Goal: Task Accomplishment & Management: Use online tool/utility

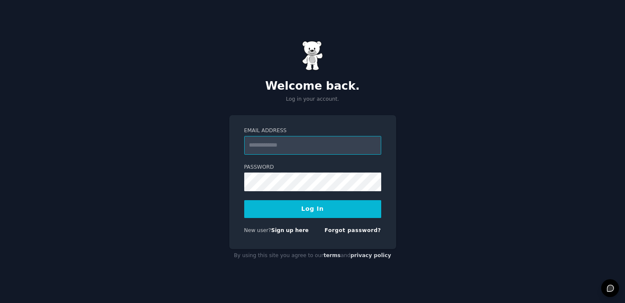
paste input "**********"
type input "**********"
click at [244, 191] on nordpass-icon at bounding box center [244, 191] width 0 height 0
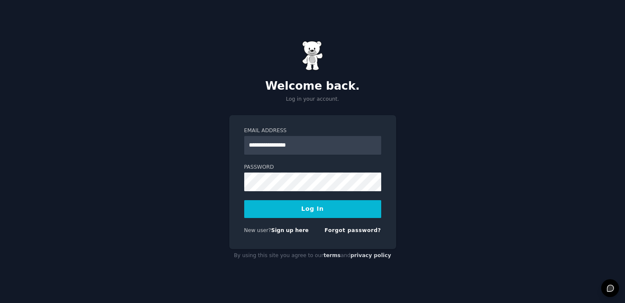
click at [244, 191] on nordpass-icon at bounding box center [244, 191] width 0 height 0
click at [0, 303] on nordpass-autofill-portal at bounding box center [0, 303] width 0 height 0
click at [322, 209] on button "Log In" at bounding box center [312, 209] width 137 height 18
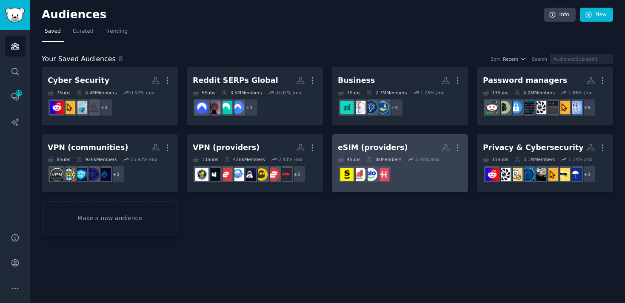
click at [399, 148] on h2 "eSIM (providers) More" at bounding box center [400, 147] width 124 height 15
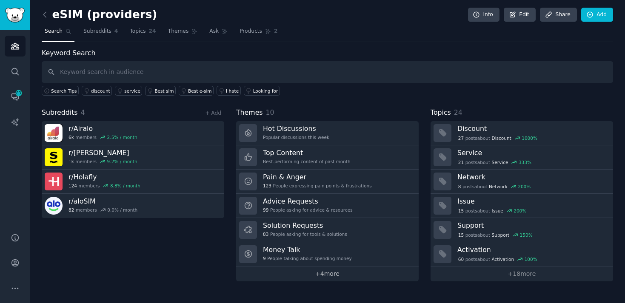
click at [321, 276] on link "+ 4 more" at bounding box center [327, 274] width 182 height 15
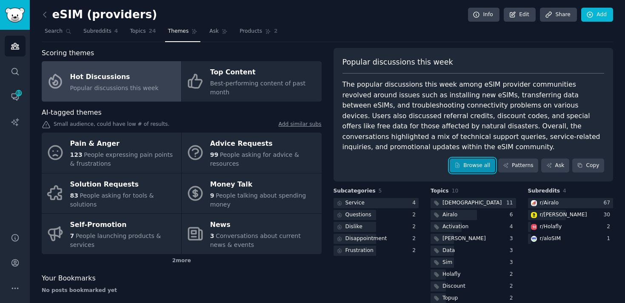
click at [465, 171] on link "Browse all" at bounding box center [472, 166] width 46 height 14
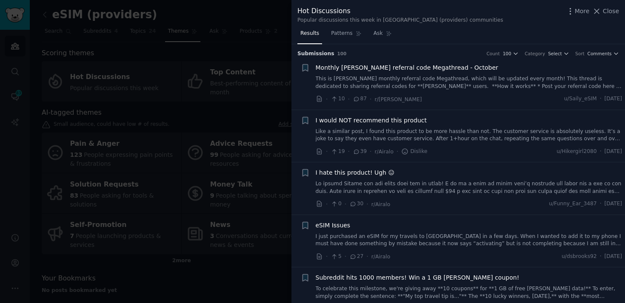
click at [445, 133] on link "Like a similar post, I found this product to be more hassle than not. The custo…" at bounding box center [469, 135] width 307 height 15
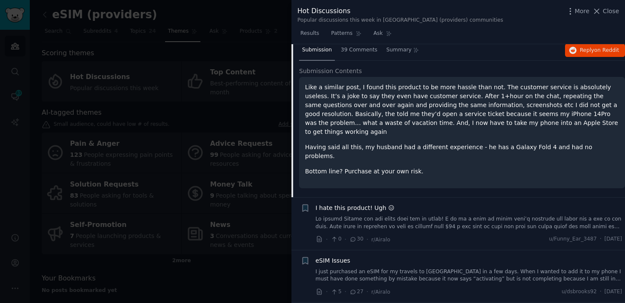
scroll to position [128, 0]
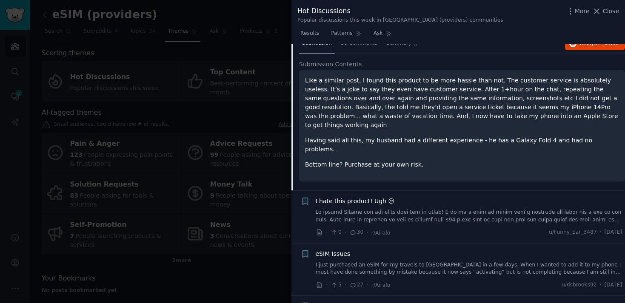
click at [414, 208] on div "I hate this product! Ugh 😑 · 0 · 30 · r/Airalo u/Funny_Ear_3487 · [DATE]" at bounding box center [469, 217] width 307 height 40
click at [405, 209] on link at bounding box center [469, 216] width 307 height 15
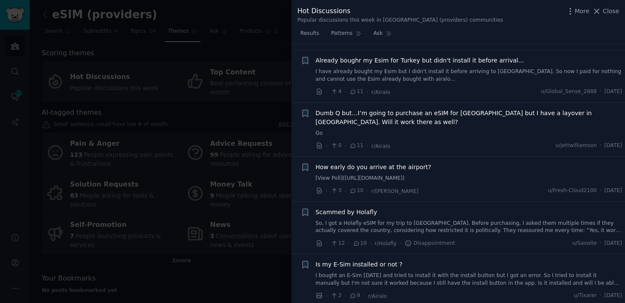
scroll to position [1049, 0]
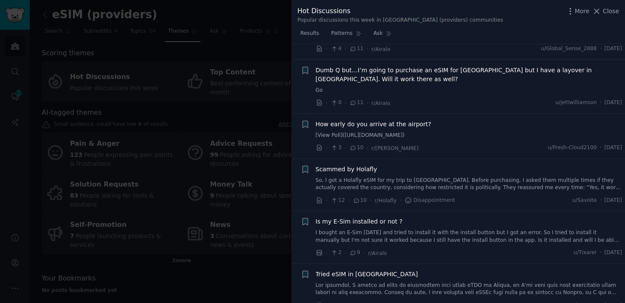
click at [226, 208] on div at bounding box center [312, 151] width 625 height 303
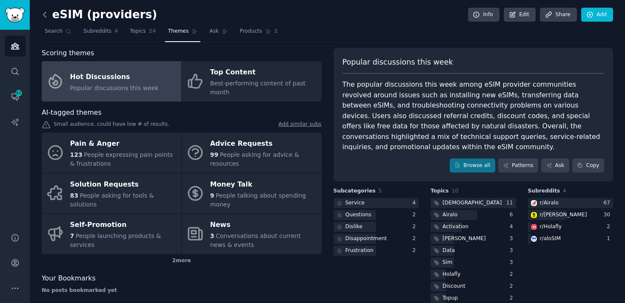
click at [44, 11] on icon at bounding box center [44, 14] width 9 height 9
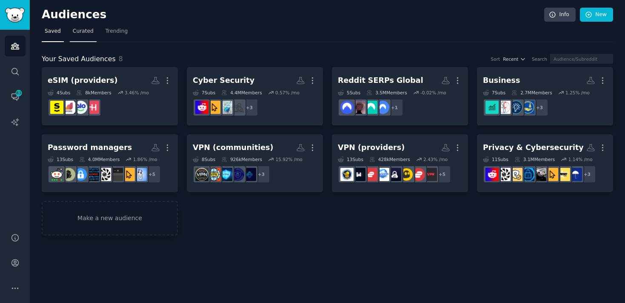
click at [82, 34] on span "Curated" at bounding box center [83, 32] width 21 height 8
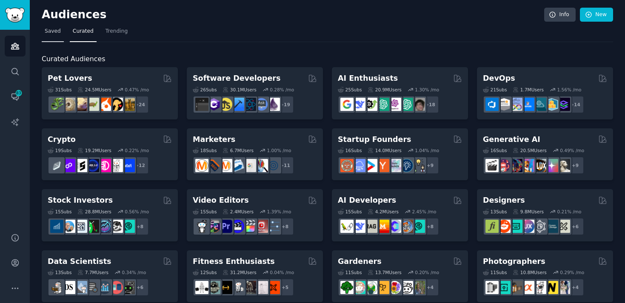
click at [49, 35] on link "Saved" at bounding box center [53, 33] width 22 height 17
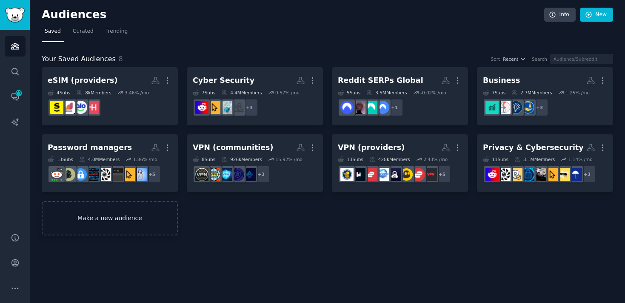
click at [94, 230] on link "Make a new audience" at bounding box center [110, 218] width 136 height 34
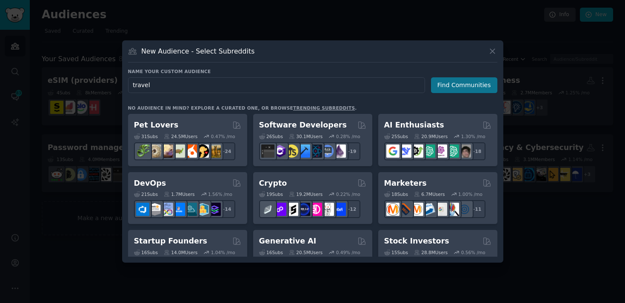
type input "travel"
click at [449, 86] on button "Find Communities" at bounding box center [464, 85] width 66 height 16
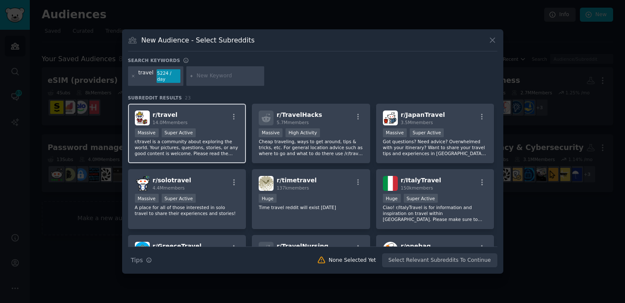
click at [219, 126] on div "r/ travel 14.0M members Massive Super Active r/travel is a community about expl…" at bounding box center [187, 134] width 118 height 60
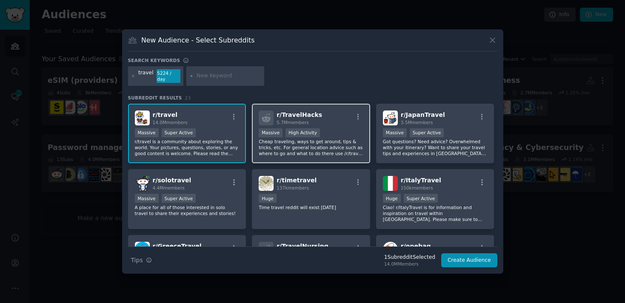
click at [313, 123] on div "5.7M members" at bounding box center [299, 122] width 46 height 6
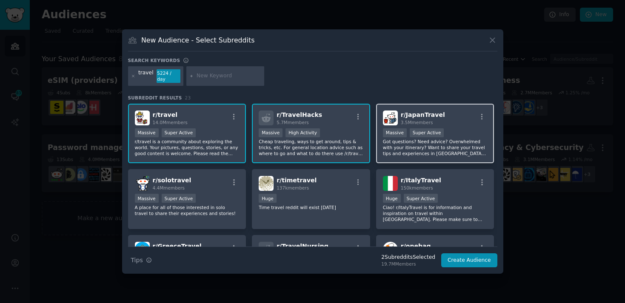
click at [420, 123] on span "3.5M members" at bounding box center [417, 122] width 32 height 5
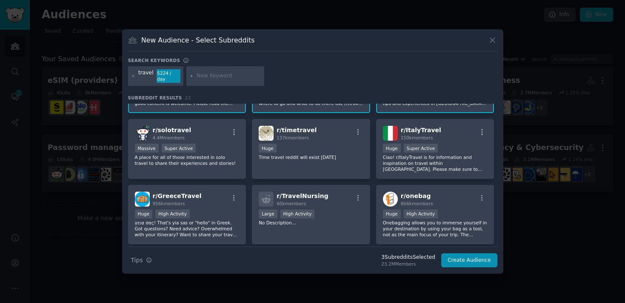
scroll to position [51, 0]
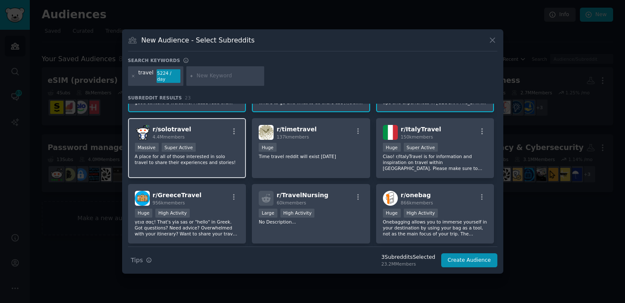
click at [229, 144] on div "Massive Super Active" at bounding box center [187, 148] width 105 height 11
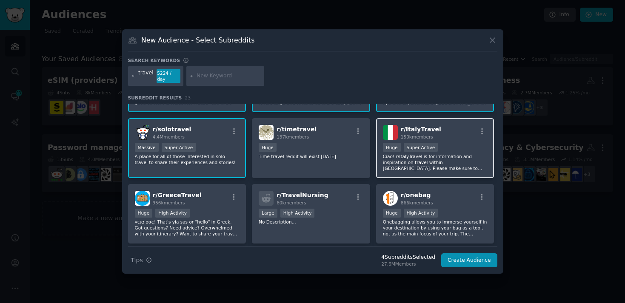
click at [427, 128] on span "r/ ItalyTravel" at bounding box center [421, 129] width 40 height 7
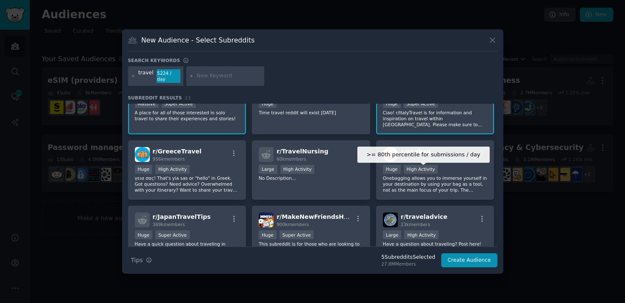
scroll to position [97, 0]
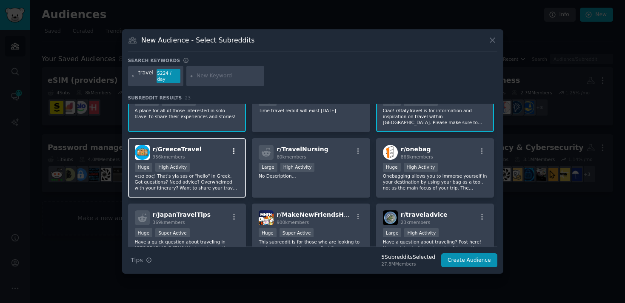
click at [233, 148] on icon "button" at bounding box center [234, 152] width 8 height 8
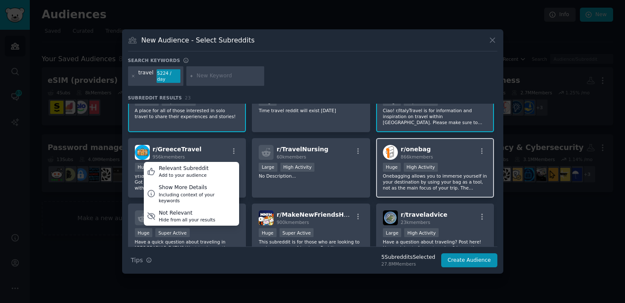
click at [406, 190] on p "Onebagging allows you to immerse yourself in your destination by using your bag…" at bounding box center [435, 182] width 105 height 18
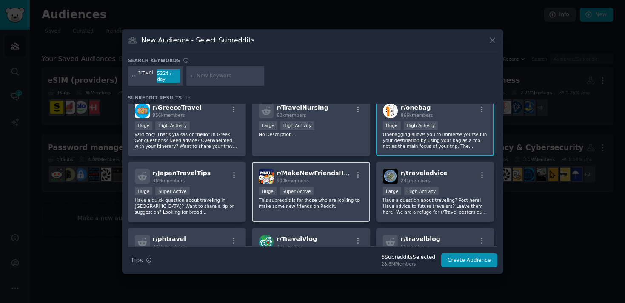
scroll to position [146, 0]
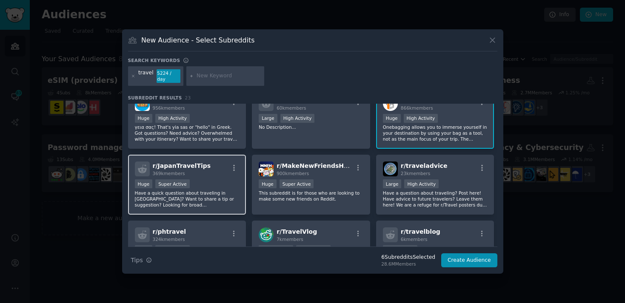
click at [218, 182] on div "Huge Super Active" at bounding box center [187, 184] width 105 height 11
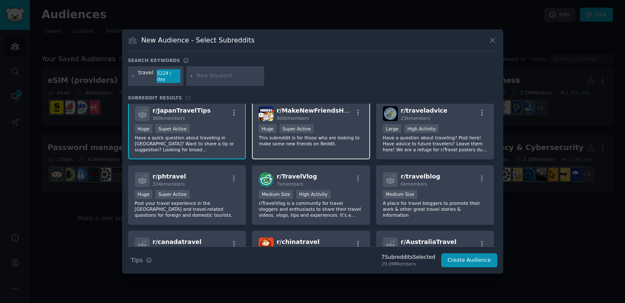
scroll to position [202, 0]
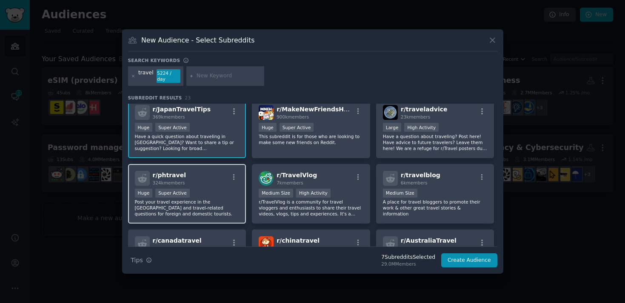
click at [229, 181] on div at bounding box center [234, 178] width 11 height 10
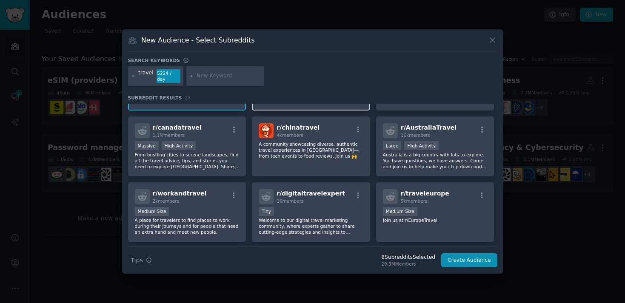
scroll to position [310, 0]
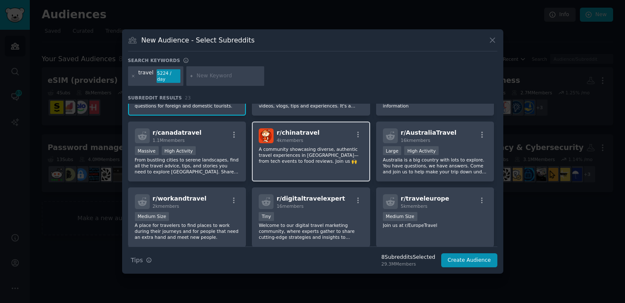
click at [311, 144] on div "r/ chinatravel 4k members A community showcasing diverse, authentic travel expe…" at bounding box center [311, 152] width 118 height 60
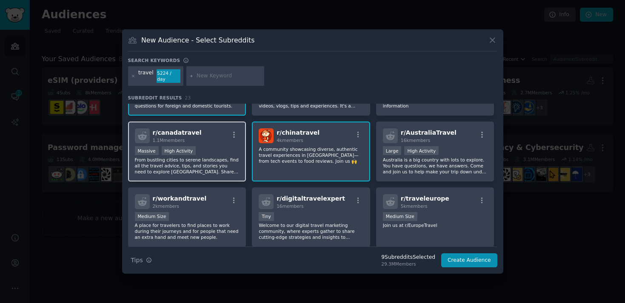
click at [203, 136] on div "r/ canadatravel 1.1M members" at bounding box center [187, 135] width 105 height 15
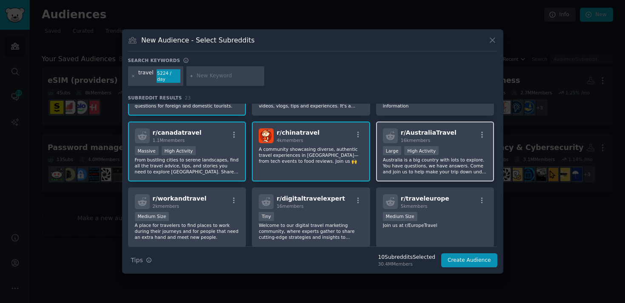
click at [434, 136] on span "r/ AustraliaTravel" at bounding box center [429, 132] width 56 height 7
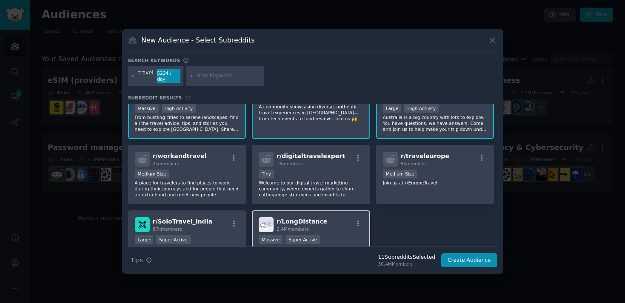
scroll to position [344, 0]
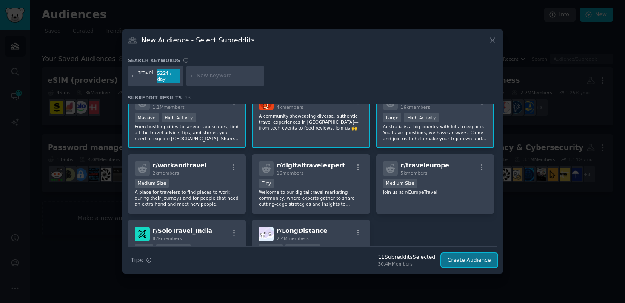
click at [467, 260] on button "Create Audience" at bounding box center [469, 260] width 56 height 14
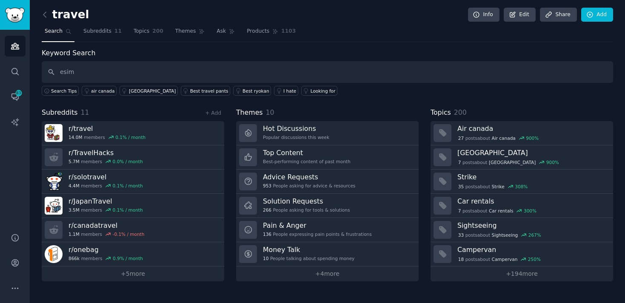
type input "esim"
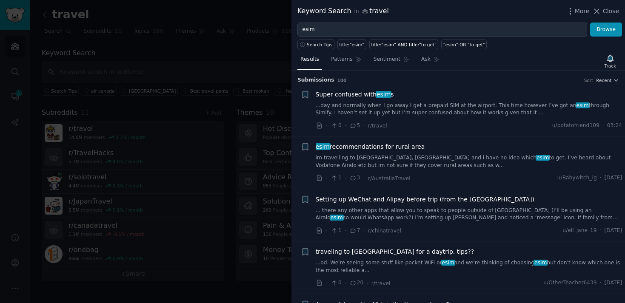
click at [368, 110] on link "...day and normally when I go away I get a prepaid SIM at the airport. This tim…" at bounding box center [469, 109] width 307 height 15
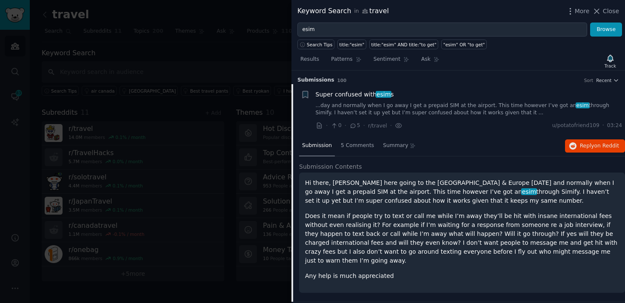
scroll to position [13, 0]
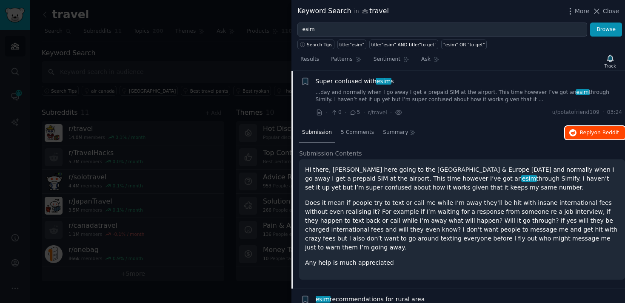
click at [586, 134] on span "Reply on Reddit" at bounding box center [599, 133] width 39 height 8
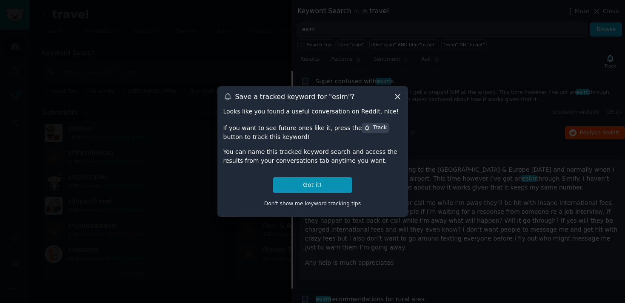
click at [394, 96] on icon at bounding box center [397, 96] width 9 height 9
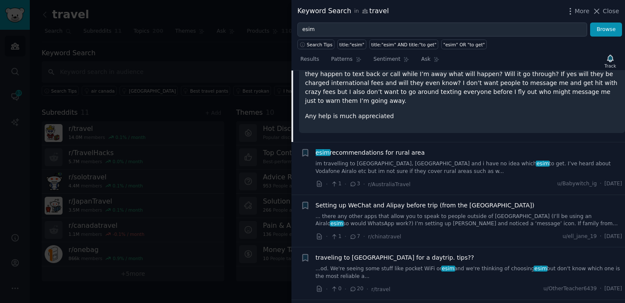
scroll to position [164, 0]
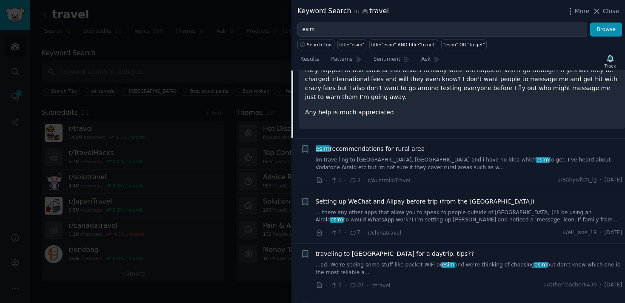
click at [390, 156] on link "im travelling to [GEOGRAPHIC_DATA], [GEOGRAPHIC_DATA] and i have no idea which …" at bounding box center [469, 163] width 307 height 15
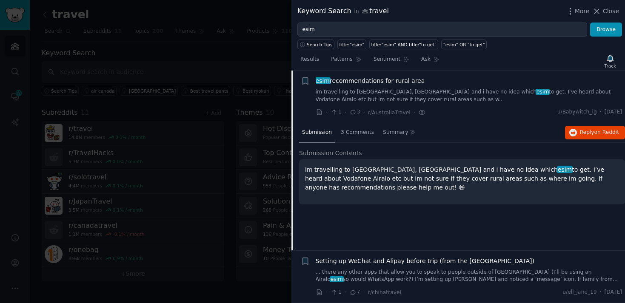
scroll to position [66, 0]
click at [586, 129] on span "Reply on Reddit" at bounding box center [599, 133] width 39 height 8
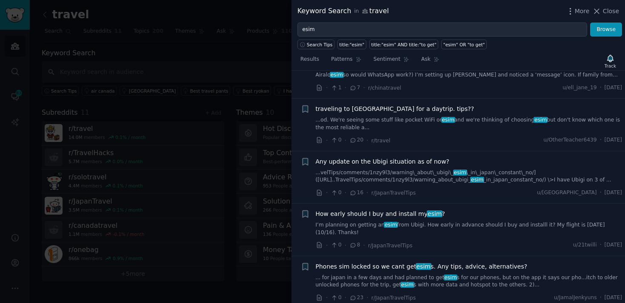
scroll to position [271, 0]
click at [410, 134] on div "traveling to [GEOGRAPHIC_DATA] for a daytrip. tips?? ...od. We're seeing some s…" at bounding box center [469, 124] width 307 height 40
click at [404, 127] on link "...od. We're seeing some stuff like pocket WiFi or esim and we're thinking of c…" at bounding box center [469, 123] width 307 height 15
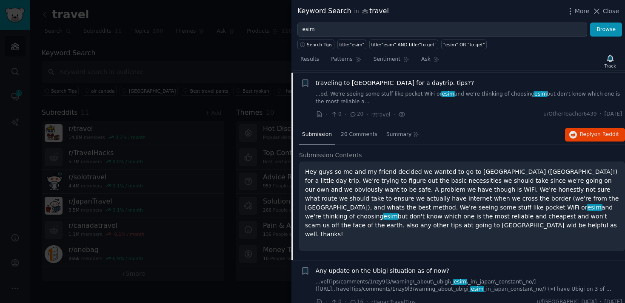
scroll to position [171, 0]
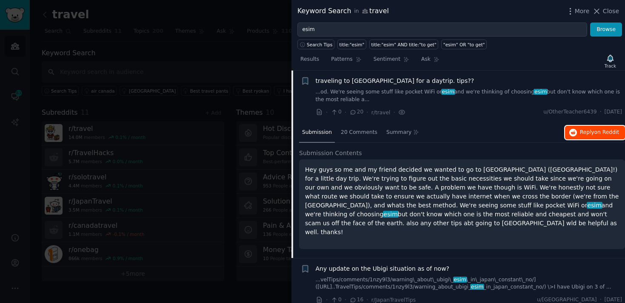
click at [580, 133] on span "Reply on Reddit" at bounding box center [599, 133] width 39 height 8
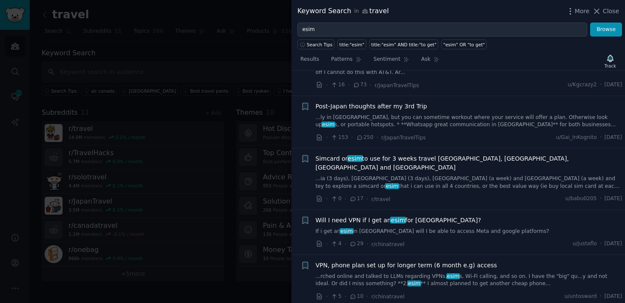
scroll to position [546, 0]
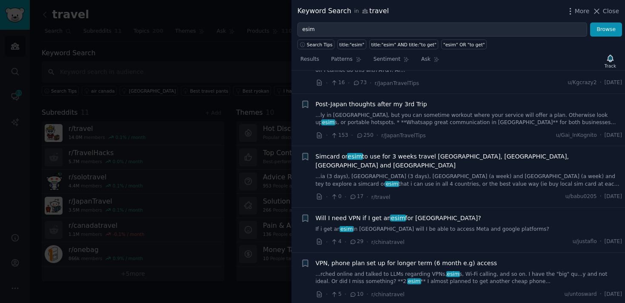
click at [383, 173] on link "...ia (3 days), [GEOGRAPHIC_DATA] (3 days), [GEOGRAPHIC_DATA] (a week) and [GEO…" at bounding box center [469, 180] width 307 height 15
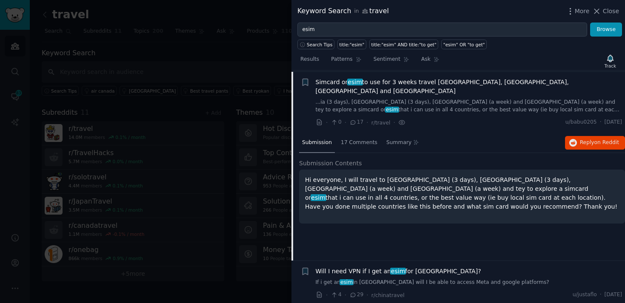
scroll to position [486, 0]
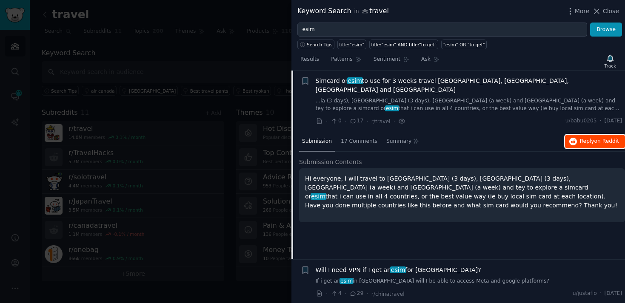
click at [600, 138] on span "on Reddit" at bounding box center [606, 141] width 25 height 6
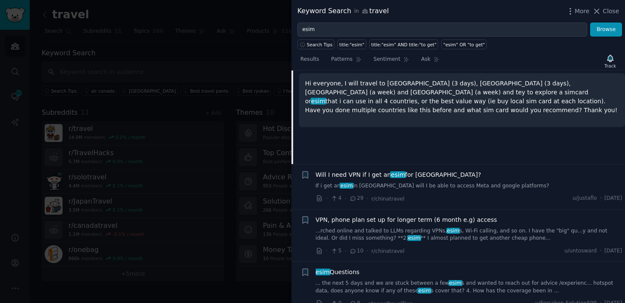
scroll to position [584, 0]
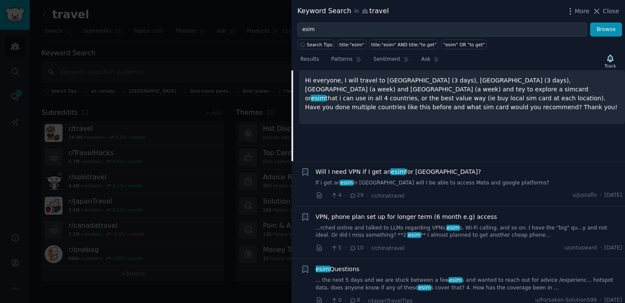
click at [431, 191] on div "· 4 · 29 · r/chinatravel u/justaflo · [DATE]" at bounding box center [469, 195] width 307 height 9
click at [429, 179] on link "If i get an esim in [GEOGRAPHIC_DATA] will I be able to access Meta and google …" at bounding box center [469, 183] width 307 height 8
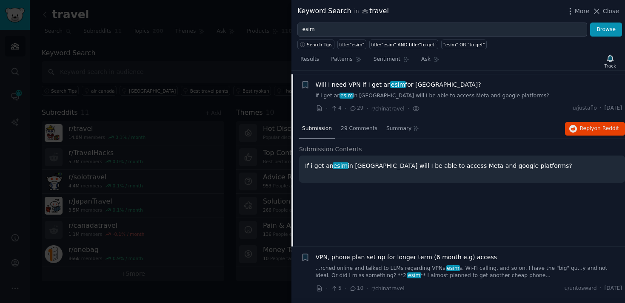
scroll to position [546, 0]
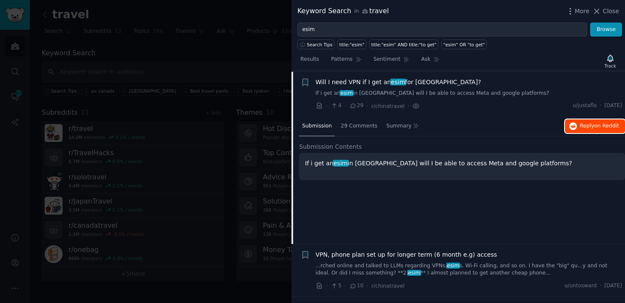
click at [583, 122] on span "Reply on Reddit" at bounding box center [599, 126] width 39 height 8
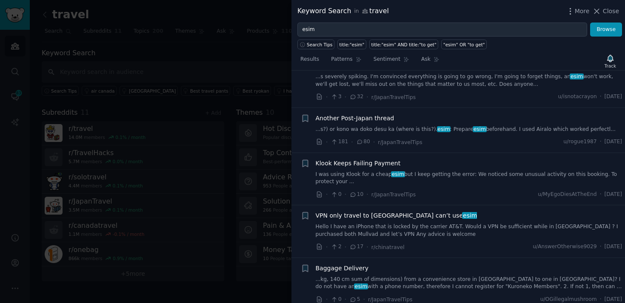
scroll to position [1009, 0]
